Goal: Task Accomplishment & Management: Manage account settings

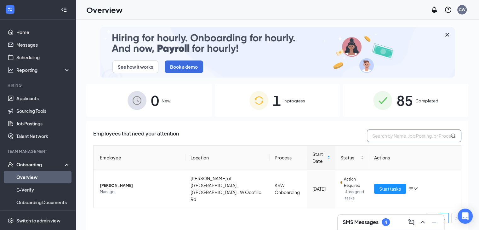
click at [394, 135] on input "text" at bounding box center [414, 135] width 94 height 13
type input "y"
type input "[PERSON_NAME]"
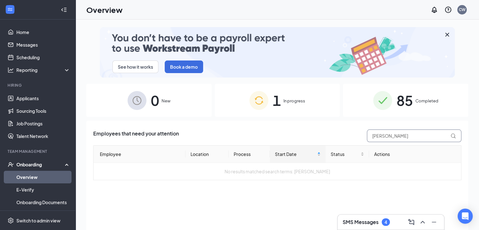
click at [402, 139] on input "[PERSON_NAME]" at bounding box center [414, 135] width 94 height 13
click at [302, 100] on span "In progress" at bounding box center [294, 101] width 22 height 6
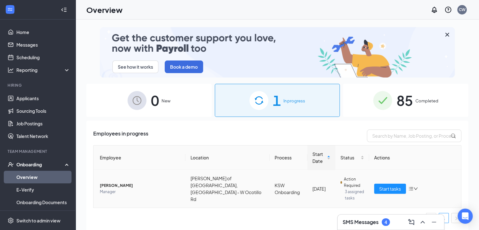
scroll to position [15, 0]
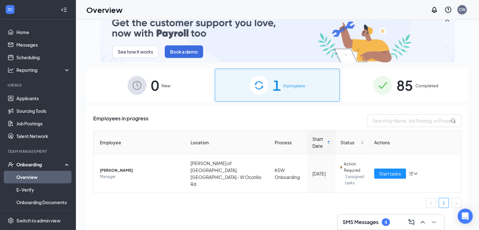
click at [414, 90] on div "85 Completed" at bounding box center [405, 85] width 125 height 33
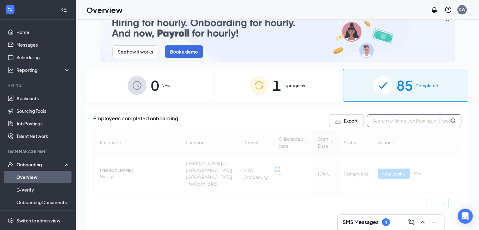
click at [405, 123] on input "text" at bounding box center [414, 120] width 94 height 13
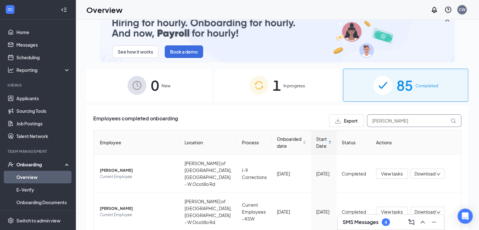
type input "taylor"
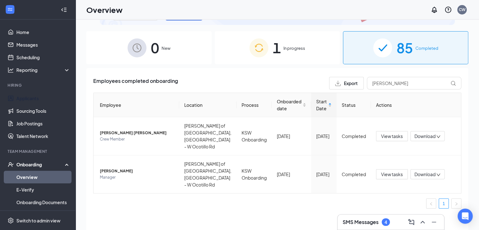
click at [40, 96] on link "Applicants" at bounding box center [43, 98] width 54 height 13
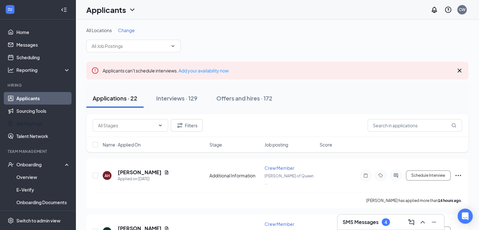
click at [39, 126] on link "Job Postings" at bounding box center [43, 123] width 54 height 13
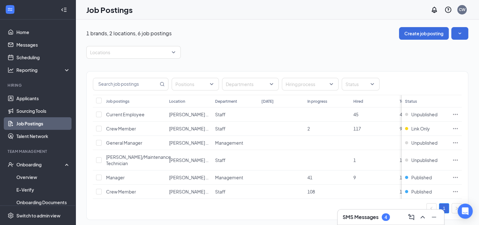
click at [174, 52] on div "Locations" at bounding box center [133, 52] width 94 height 13
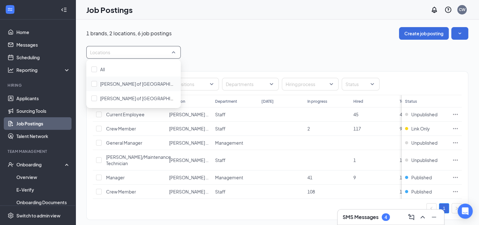
click at [117, 83] on span "[PERSON_NAME] of [GEOGRAPHIC_DATA], [GEOGRAPHIC_DATA] - S [PERSON_NAME]" at bounding box center [189, 84] width 178 height 6
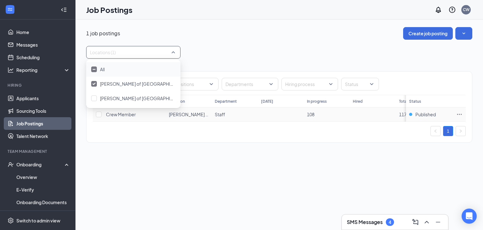
click at [458, 114] on icon "Ellipses" at bounding box center [459, 114] width 5 height 1
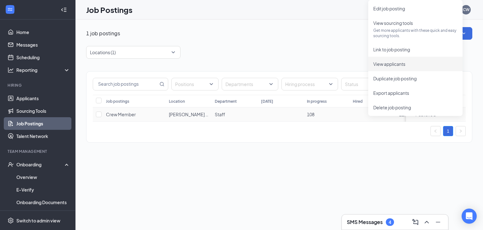
click at [409, 65] on span "View applicants" at bounding box center [415, 63] width 84 height 7
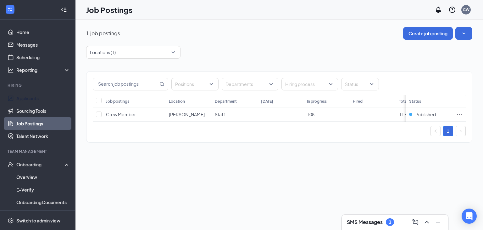
click at [45, 96] on link "Applicants" at bounding box center [43, 98] width 54 height 13
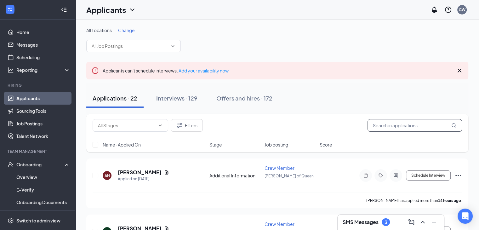
click at [395, 124] on input "text" at bounding box center [414, 125] width 94 height 13
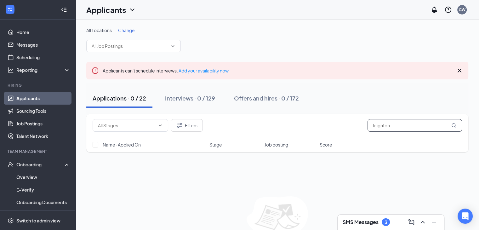
scroll to position [35, 0]
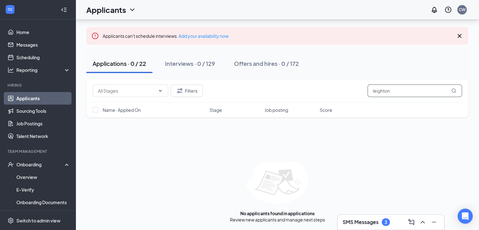
drag, startPoint x: 397, startPoint y: 93, endPoint x: 318, endPoint y: 90, distance: 78.4
click at [318, 90] on div "Filters leighton" at bounding box center [277, 90] width 369 height 13
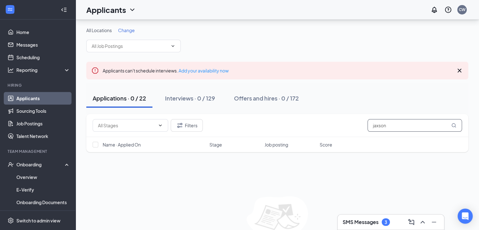
scroll to position [35, 0]
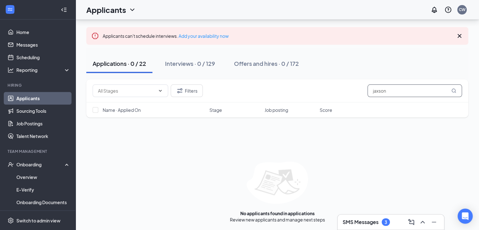
drag, startPoint x: 399, startPoint y: 94, endPoint x: 326, endPoint y: 85, distance: 73.5
click at [326, 85] on div "Filters jaxson" at bounding box center [277, 90] width 369 height 13
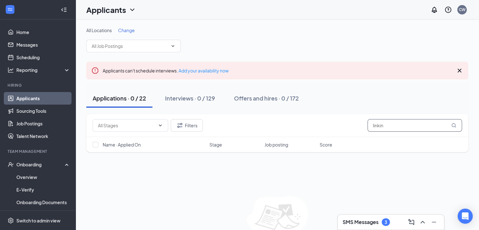
scroll to position [35, 0]
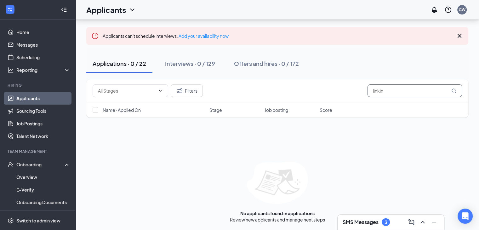
drag, startPoint x: 414, startPoint y: 90, endPoint x: 321, endPoint y: 89, distance: 93.1
click at [321, 89] on div "Filters linkin" at bounding box center [277, 90] width 369 height 13
type input "jackson"
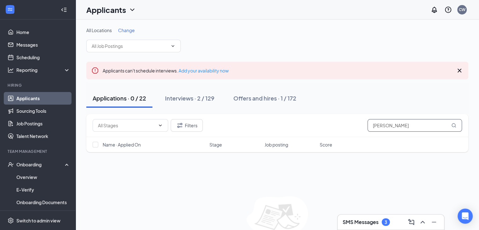
scroll to position [35, 0]
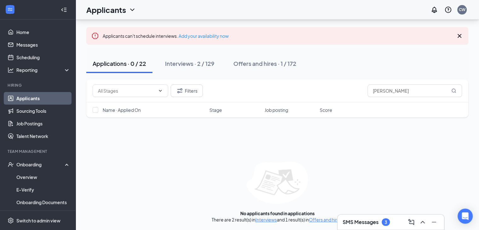
click at [269, 220] on link "Interviews" at bounding box center [265, 219] width 21 height 6
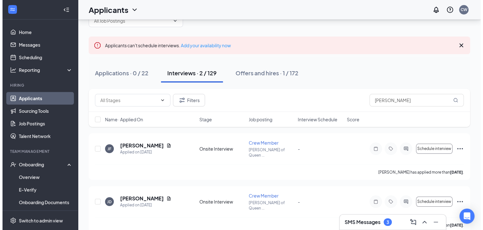
scroll to position [25, 0]
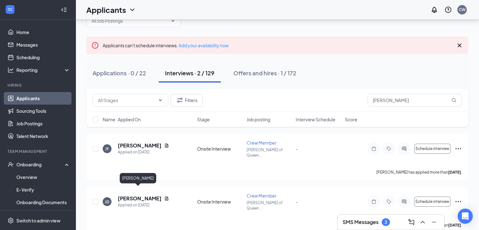
click at [141, 195] on h5 "[PERSON_NAME]" at bounding box center [140, 198] width 44 height 7
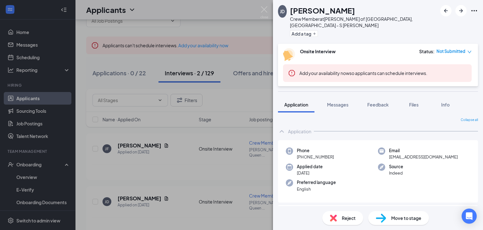
click at [396, 154] on span "jacksondean10008@gmail.com" at bounding box center [423, 157] width 69 height 6
copy span "jacksondean10008@gmail.com"
click at [404, 219] on span "Move to stage" at bounding box center [406, 217] width 30 height 7
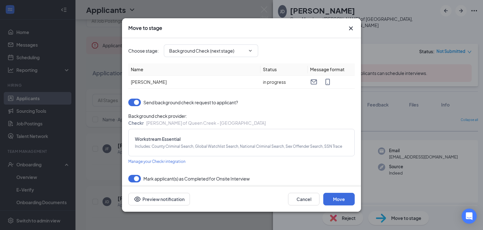
click at [133, 102] on button "button" at bounding box center [134, 102] width 13 height 8
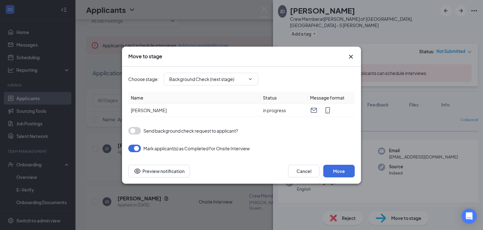
click at [138, 129] on button "button" at bounding box center [134, 131] width 13 height 8
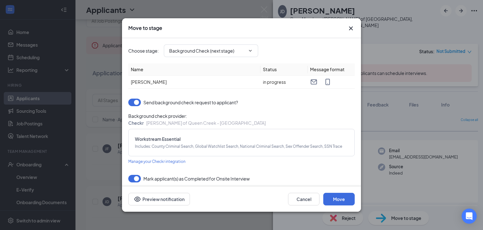
click at [134, 101] on button "button" at bounding box center [134, 102] width 13 height 8
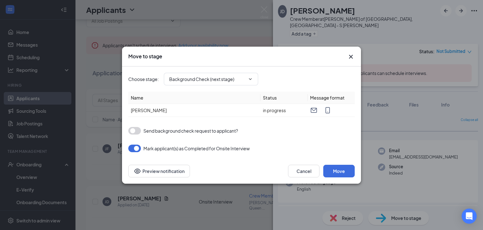
click at [253, 79] on icon "ChevronDown" at bounding box center [250, 78] width 5 height 5
click at [241, 81] on input "Background Check (next stage)" at bounding box center [207, 79] width 76 height 7
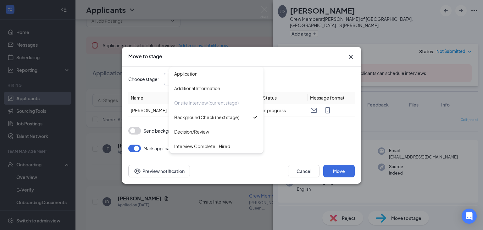
click at [201, 149] on div "Interview Complete - Hired" at bounding box center [202, 146] width 56 height 7
type input "Interview Complete - Hired"
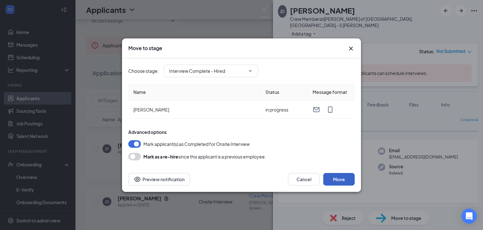
click at [339, 183] on button "Move" at bounding box center [338, 179] width 31 height 13
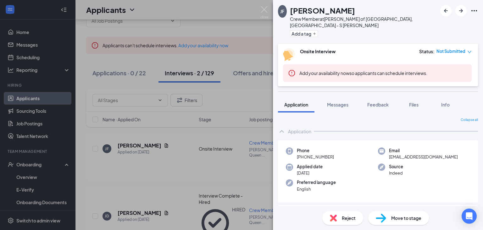
click at [36, 166] on div "JF Jackson Ford Crew Member at Culver's of Queen Creek, AZ - S Ellsworth Rd Add…" at bounding box center [241, 115] width 483 height 230
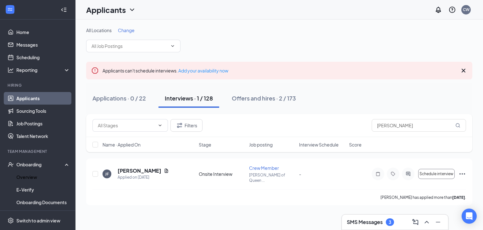
click at [34, 177] on link "Overview" at bounding box center [43, 177] width 54 height 13
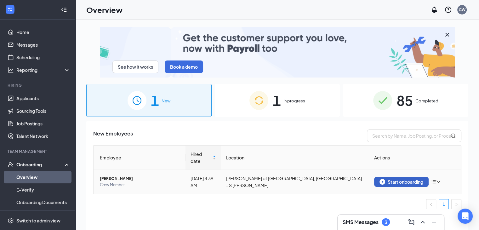
click at [398, 179] on div "Start onboarding" at bounding box center [401, 182] width 44 height 6
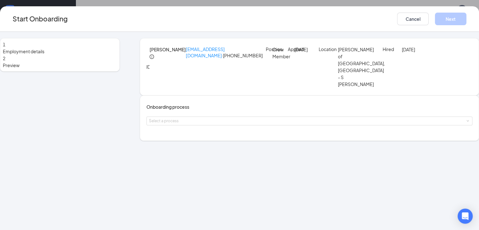
click at [223, 124] on div "Select a process" at bounding box center [308, 121] width 318 height 6
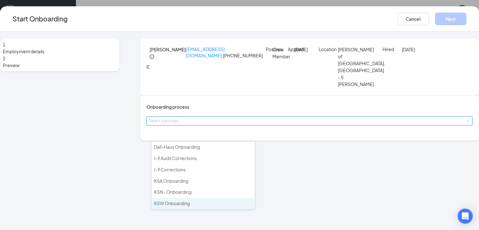
click at [172, 200] on span "KSW Onboarding" at bounding box center [172, 203] width 36 height 6
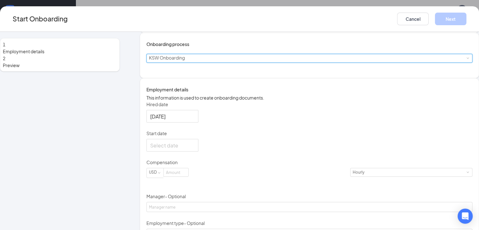
scroll to position [68, 0]
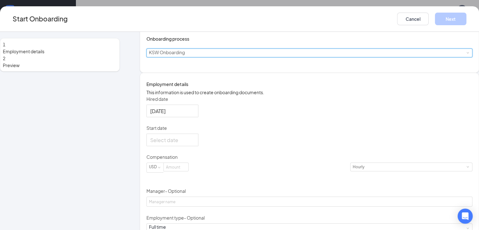
click at [167, 144] on input "Start date" at bounding box center [171, 140] width 43 height 8
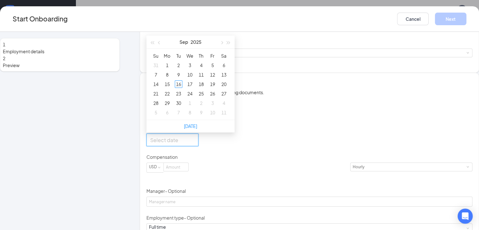
click at [226, 88] on div "20" at bounding box center [224, 84] width 8 height 8
type input "Sep 20, 2025"
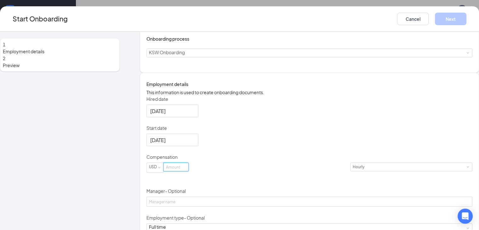
click at [182, 171] on input at bounding box center [176, 167] width 25 height 8
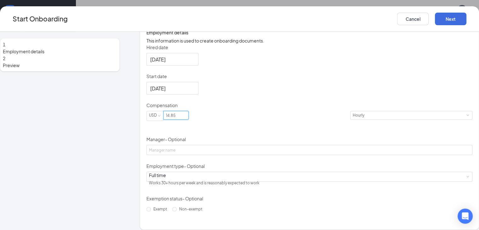
scroll to position [145, 0]
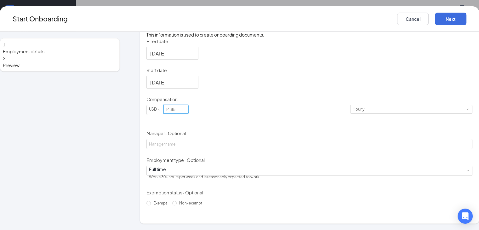
type input "14.85"
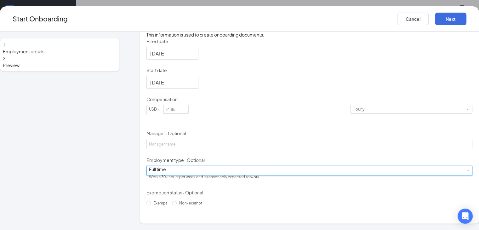
click at [248, 175] on div "Full time Works 30+ hours per week and is reasonably expected to work" at bounding box center [309, 170] width 321 height 9
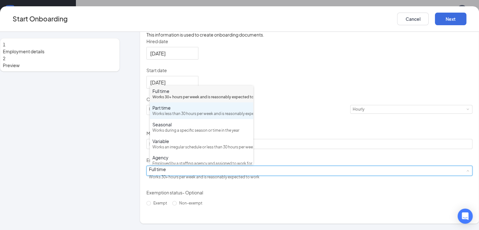
click at [199, 117] on div "Works less than 30 hours per week and is reasonably expected to work" at bounding box center [201, 114] width 98 height 6
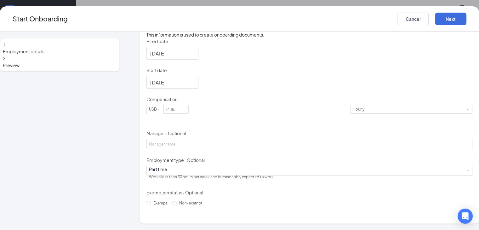
click at [177, 205] on span "Non-exempt" at bounding box center [191, 202] width 28 height 5
click at [172, 205] on input "Non-exempt" at bounding box center [174, 203] width 4 height 4
radio input "true"
click at [451, 20] on button "Next" at bounding box center [450, 19] width 31 height 13
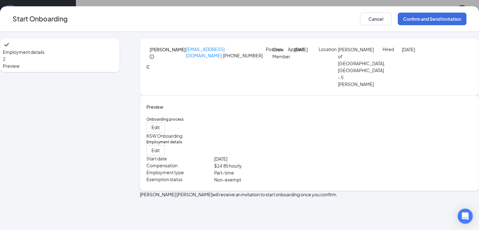
scroll to position [0, 0]
click at [451, 20] on button "Confirm and Send Invitation" at bounding box center [431, 19] width 69 height 13
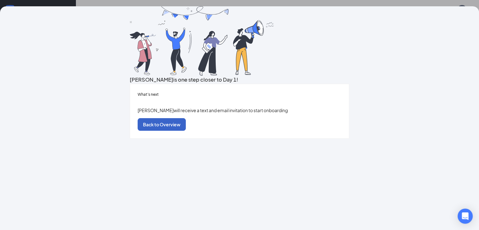
click at [186, 131] on button "Back to Overview" at bounding box center [162, 124] width 48 height 13
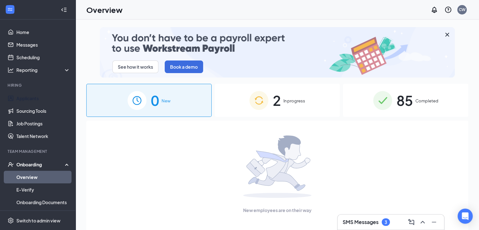
click at [29, 102] on link "Applicants" at bounding box center [43, 98] width 54 height 13
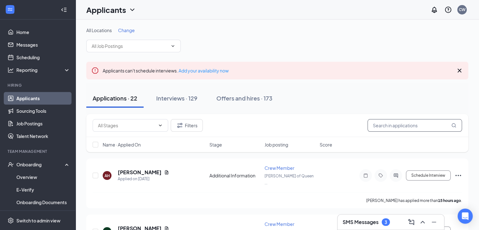
click at [422, 123] on input "text" at bounding box center [414, 125] width 94 height 13
type input "brandon"
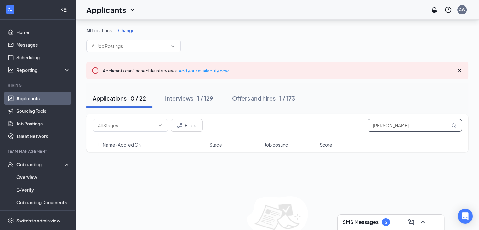
scroll to position [35, 0]
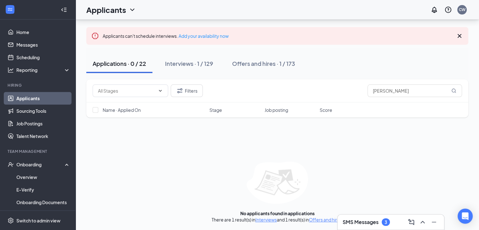
click at [273, 217] on link "Interviews" at bounding box center [265, 219] width 21 height 6
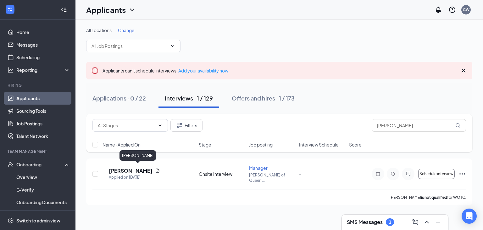
click at [148, 167] on h5 "Brandon Diaz" at bounding box center [131, 170] width 44 height 7
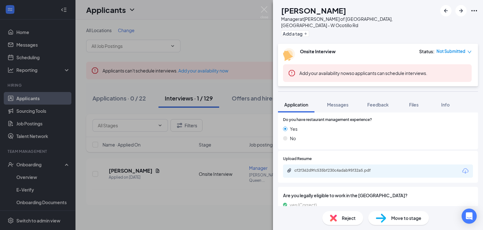
scroll to position [93, 0]
click at [340, 168] on div "cf2f362d9fc535bf230c4adab95f32a5.pdf" at bounding box center [339, 170] width 88 height 5
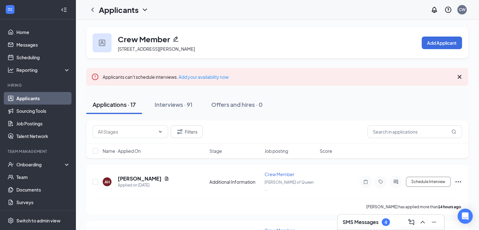
drag, startPoint x: 177, startPoint y: 104, endPoint x: 188, endPoint y: 84, distance: 23.2
click at [177, 104] on div "Interviews · 91" at bounding box center [173, 104] width 38 height 8
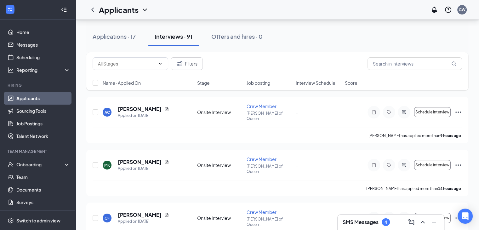
scroll to position [62, 0]
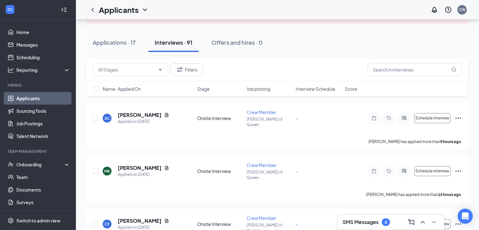
click at [112, 45] on div "Applications · 17" at bounding box center [114, 42] width 43 height 8
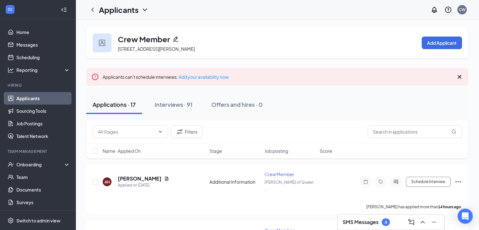
click at [167, 107] on div "Interviews · 91" at bounding box center [173, 104] width 38 height 8
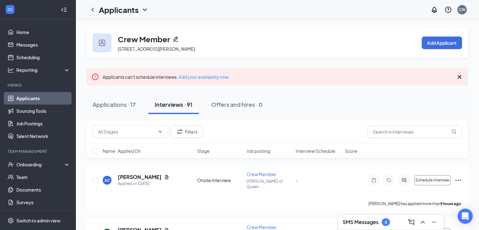
click at [381, 221] on div "4" at bounding box center [385, 222] width 8 height 8
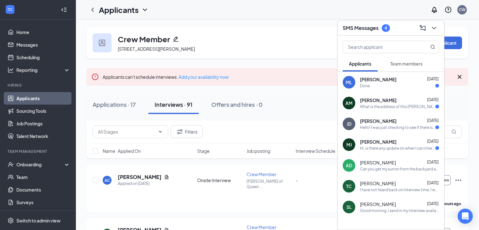
click at [411, 126] on div "Hello! I was just checking to see if there is a way I can possibly contact some…" at bounding box center [397, 127] width 75 height 5
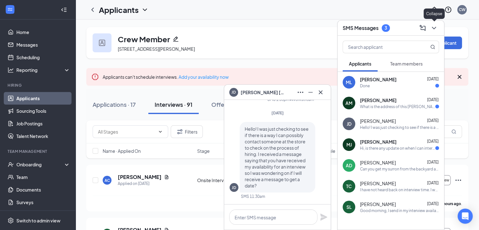
click at [433, 30] on icon "ChevronDown" at bounding box center [434, 28] width 8 height 8
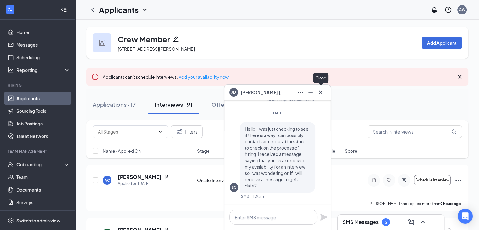
click at [321, 92] on icon "Cross" at bounding box center [321, 92] width 8 height 8
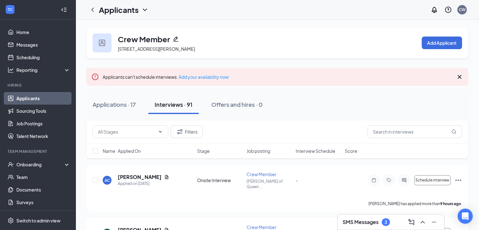
click at [115, 103] on div "Applications · 17" at bounding box center [114, 104] width 43 height 8
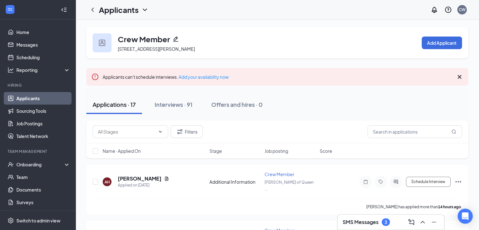
click at [293, 47] on div "Crew Member [STREET_ADDRESS][PERSON_NAME] Add Applicant" at bounding box center [277, 42] width 382 height 31
